Goal: Navigation & Orientation: Find specific page/section

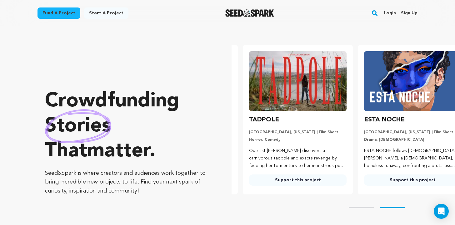
scroll to position [0, 120]
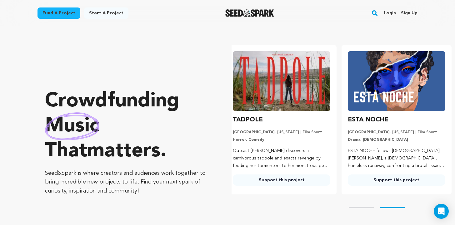
click at [392, 13] on link "Login" at bounding box center [390, 13] width 12 height 10
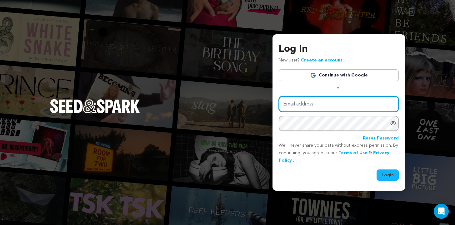
type input "kiaradmangum@gmail.com"
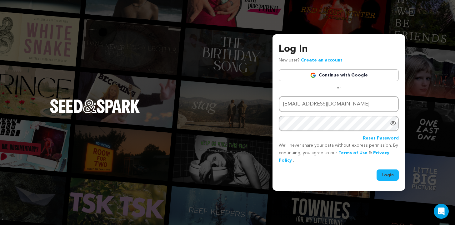
click at [332, 74] on link "Continue with Google" at bounding box center [339, 75] width 120 height 12
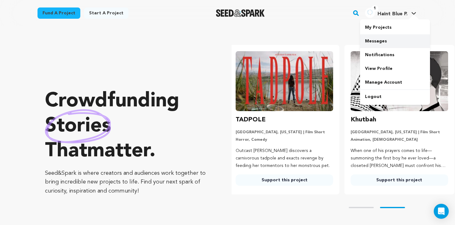
scroll to position [0, 120]
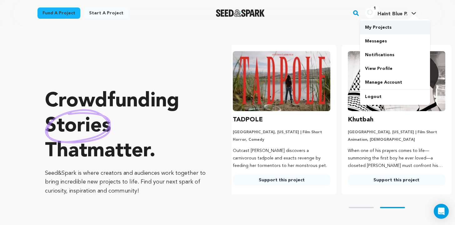
click at [369, 29] on link "My Projects" at bounding box center [395, 28] width 70 height 14
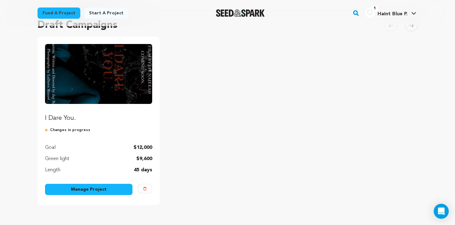
scroll to position [57, 0]
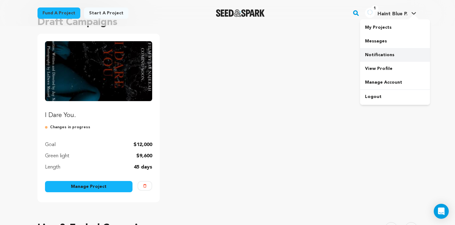
click at [380, 53] on link "Notifications" at bounding box center [395, 55] width 70 height 14
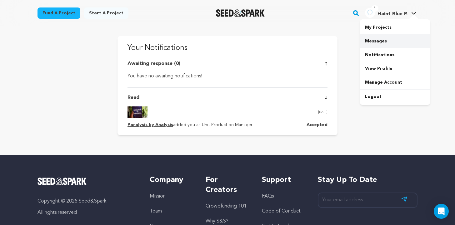
click at [385, 38] on link "Messages" at bounding box center [395, 41] width 70 height 14
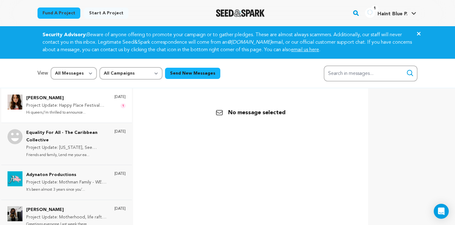
click at [59, 113] on p "Hi queers,I’m thrilled to announce..." at bounding box center [67, 112] width 82 height 7
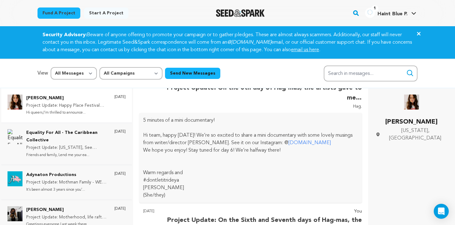
click at [419, 31] on icon "Close" at bounding box center [419, 34] width 8 height 8
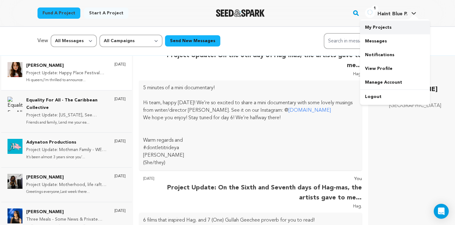
click at [369, 29] on link "My Projects" at bounding box center [395, 28] width 70 height 14
